Goal: Navigation & Orientation: Understand site structure

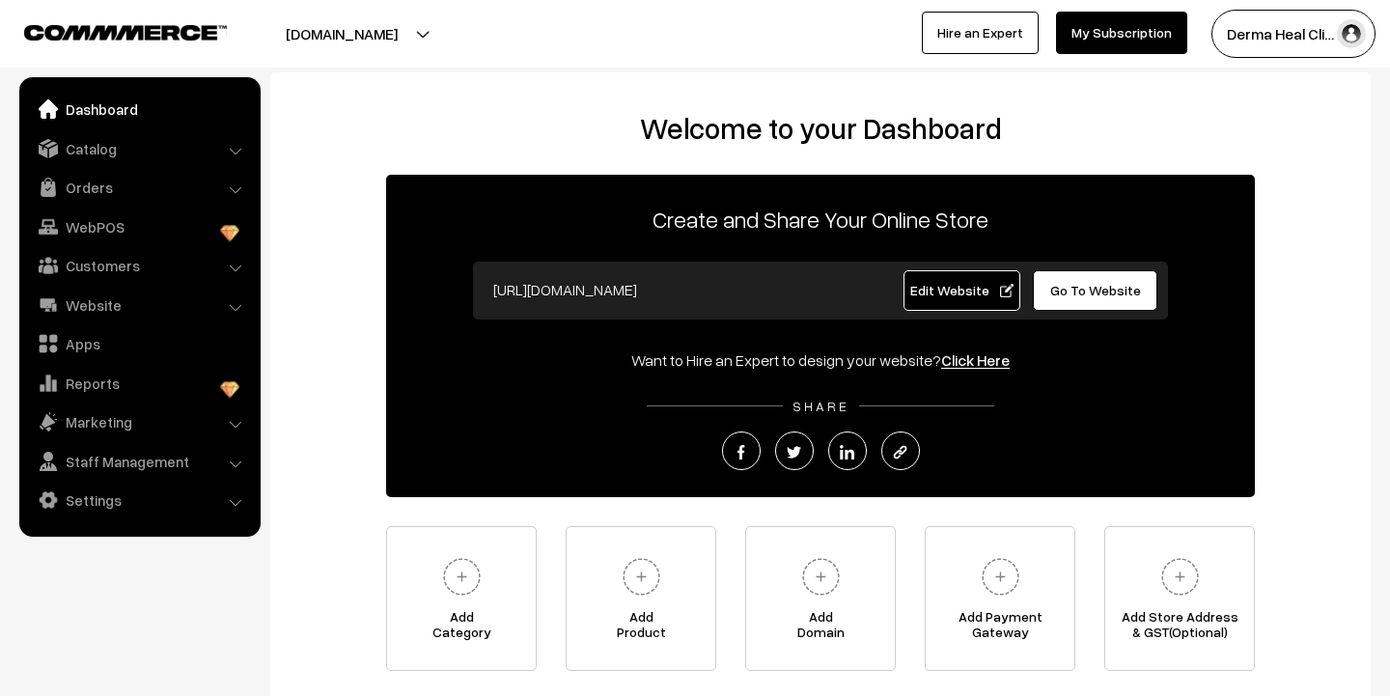
click at [924, 183] on div "Create and Share Your Online Store [URL][DOMAIN_NAME] Edit Website Go To Websit…" at bounding box center [820, 336] width 869 height 322
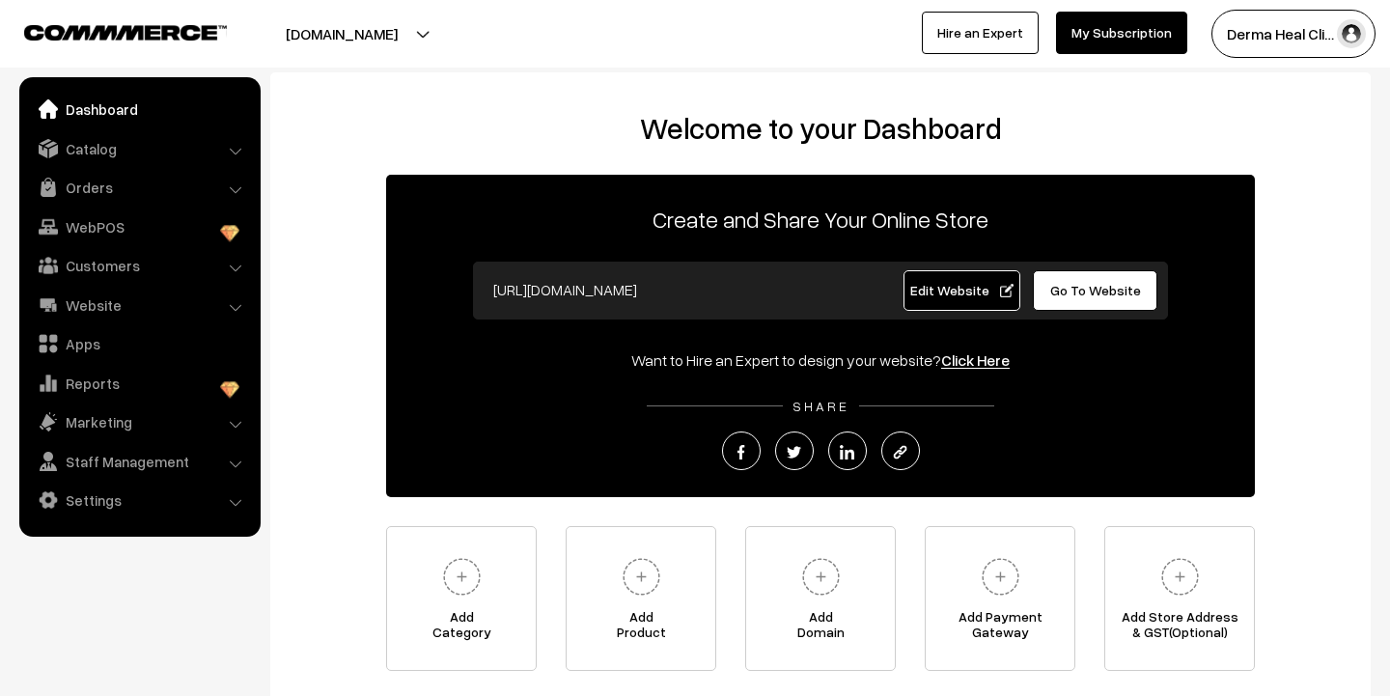
click at [924, 183] on div "Create and Share Your Online Store [URL][DOMAIN_NAME] Edit Website Go To Websit…" at bounding box center [820, 336] width 869 height 322
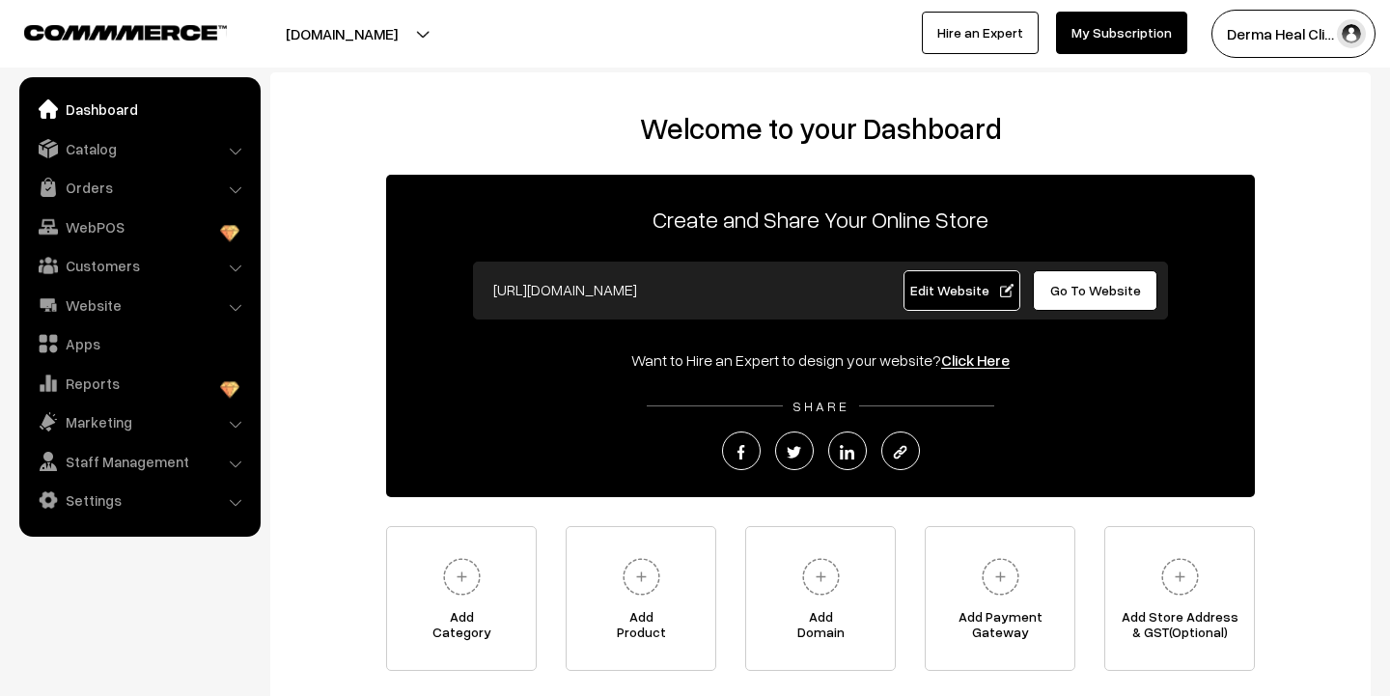
click at [924, 183] on div "Create and Share Your Online Store [URL][DOMAIN_NAME] Edit Website Go To Websit…" at bounding box center [820, 336] width 869 height 322
